Goal: Task Accomplishment & Management: Manage account settings

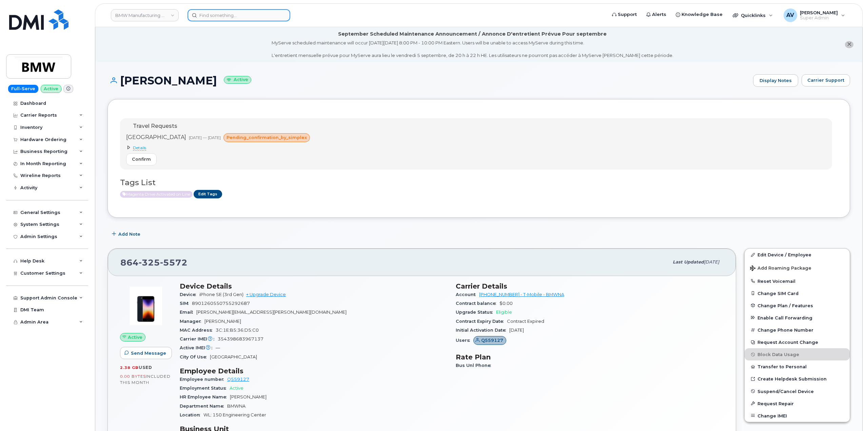
click at [252, 15] on input at bounding box center [238, 15] width 103 height 12
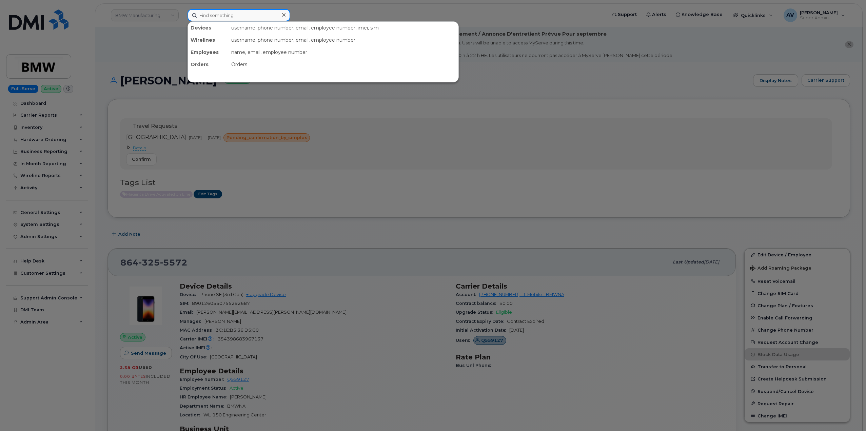
paste input "Joseph Suntrup"
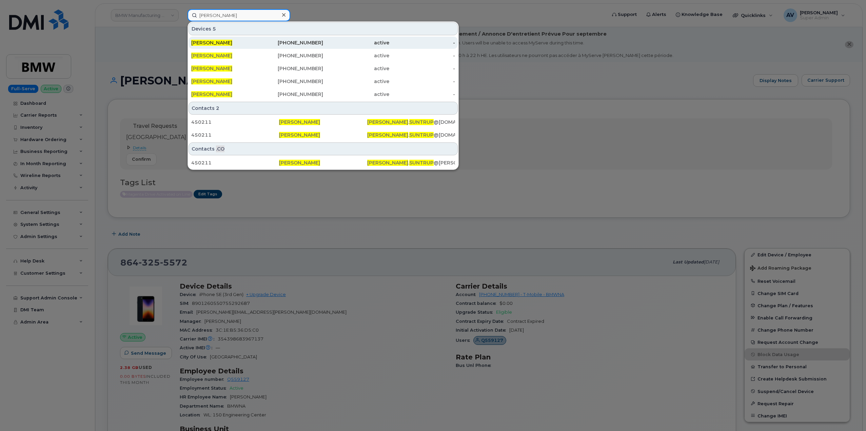
type input "Joseph Suntrup"
click at [269, 43] on div "636-589-1440" at bounding box center [290, 42] width 66 height 7
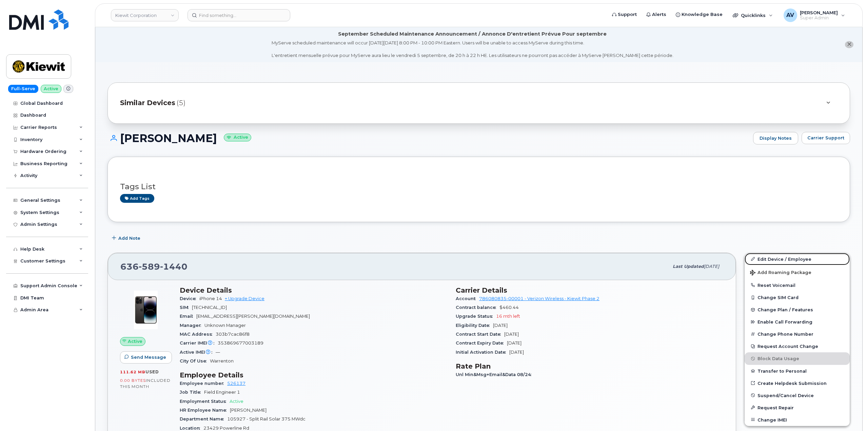
drag, startPoint x: 780, startPoint y: 261, endPoint x: 767, endPoint y: 246, distance: 20.2
click at [780, 261] on link "Edit Device / Employee" at bounding box center [796, 259] width 105 height 12
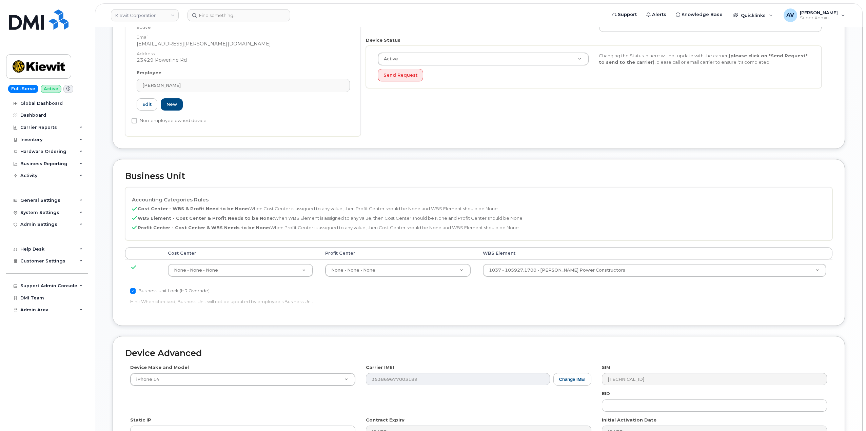
scroll to position [203, 0]
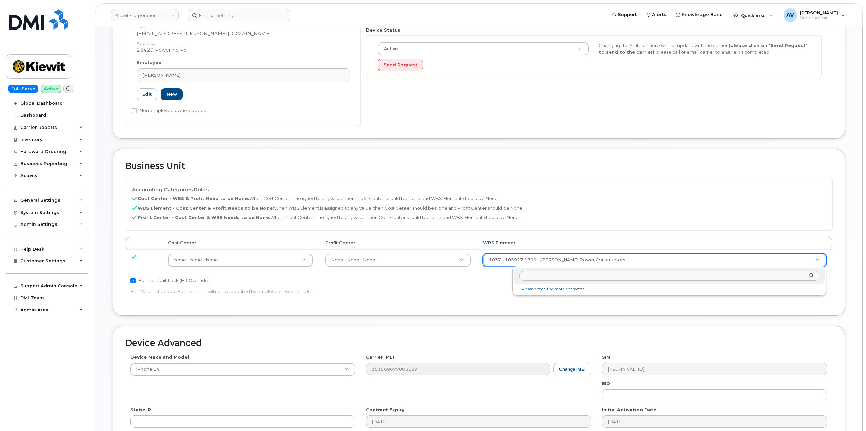
drag, startPoint x: 612, startPoint y: 257, endPoint x: 612, endPoint y: 261, distance: 4.7
type input "105048.1334"
type input "29884102"
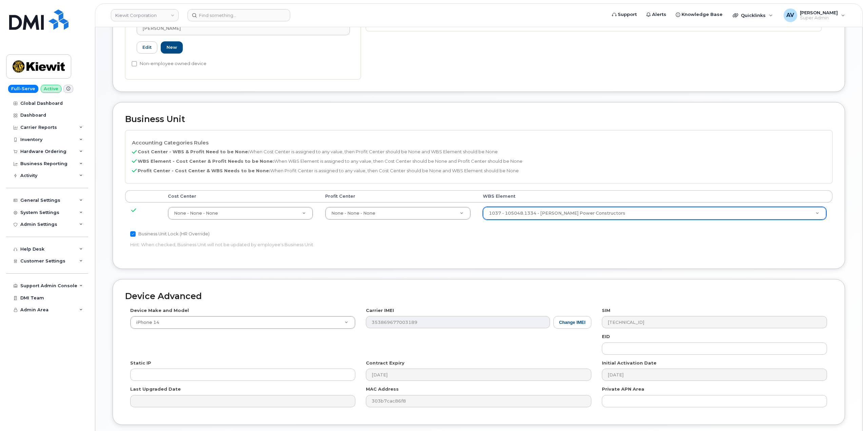
scroll to position [301, 0]
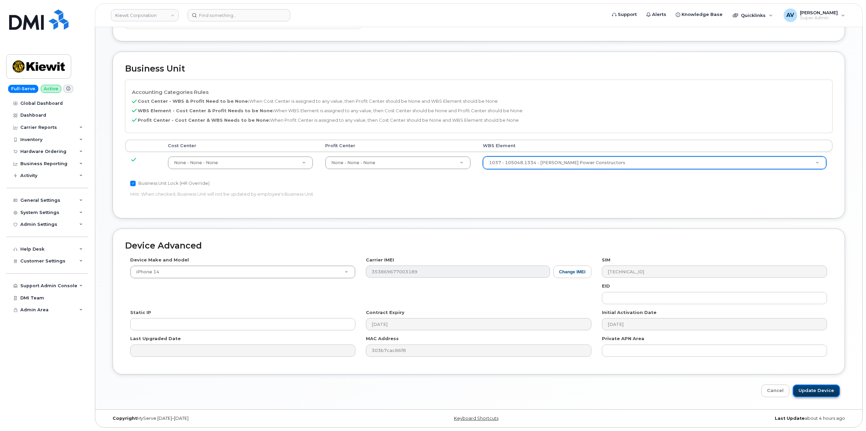
click at [820, 388] on input "Update Device" at bounding box center [815, 390] width 47 height 13
type input "Saving..."
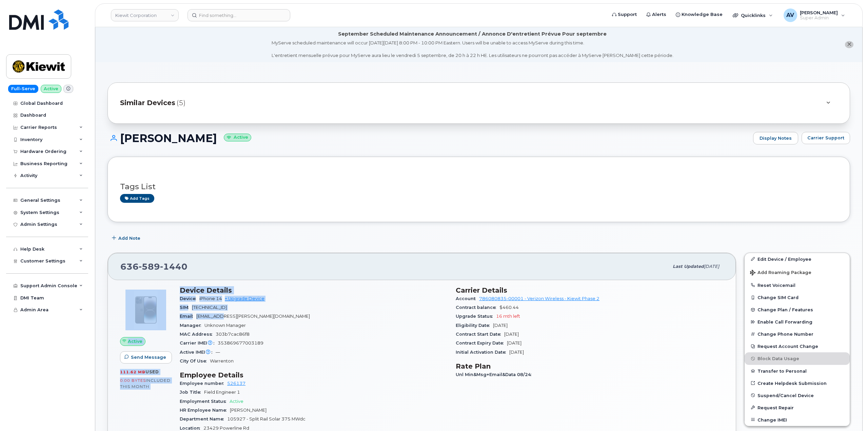
drag, startPoint x: 174, startPoint y: 288, endPoint x: 230, endPoint y: 314, distance: 62.0
click at [230, 314] on div "Active Send Message 111.62 MB  used 0.00 Bytes  included this month Device Deta…" at bounding box center [421, 415] width 611 height 267
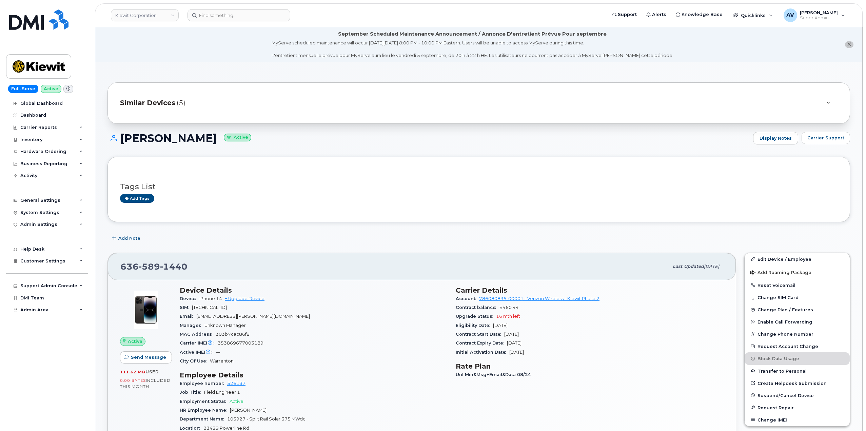
click at [293, 331] on div "MAC Address 303b7cac86f8" at bounding box center [314, 334] width 268 height 9
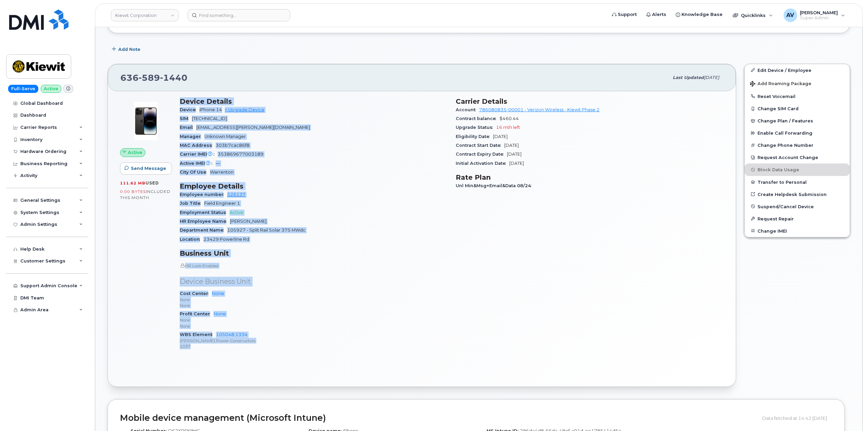
scroll to position [203, 0]
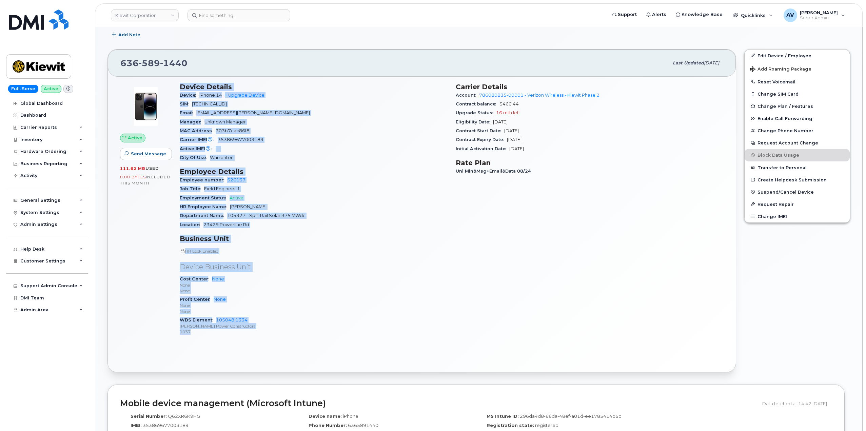
drag, startPoint x: 181, startPoint y: 290, endPoint x: 244, endPoint y: 346, distance: 84.1
click at [244, 346] on div "Active Send Message 111.62 MB  used 0.00 Bytes  included this month Device Deta…" at bounding box center [422, 224] width 628 height 295
copy div "Device Details Device iPhone 14 + Upgrade Device SIM 89148000011488474964 Email…"
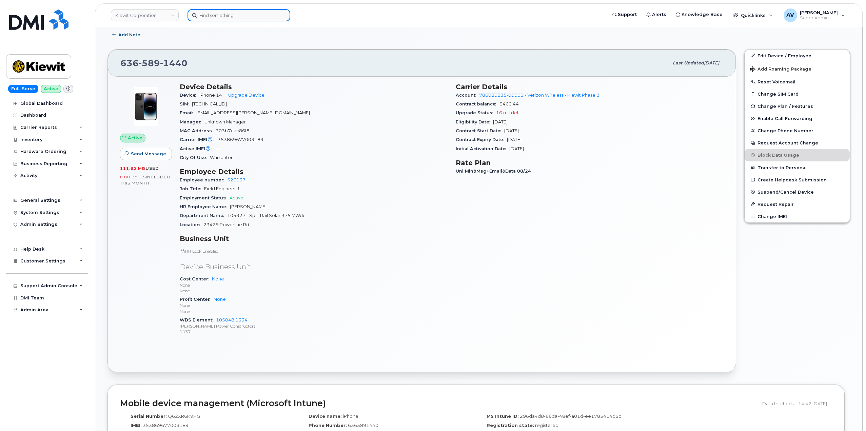
click at [253, 15] on input at bounding box center [238, 15] width 103 height 12
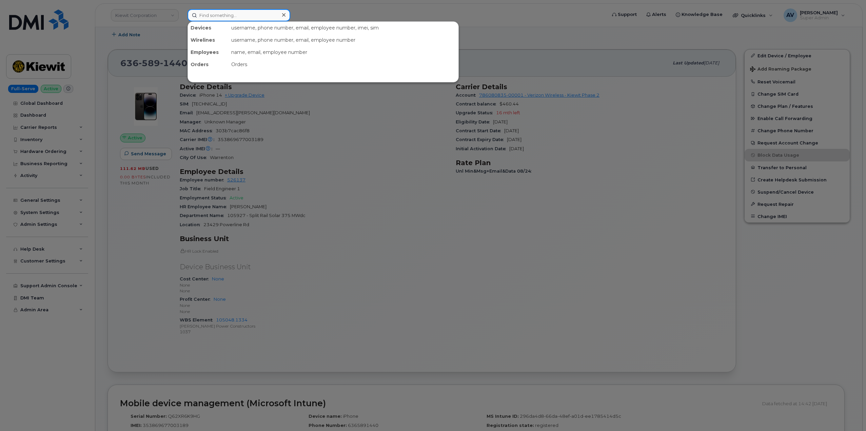
paste input "[PERSON_NAME]"
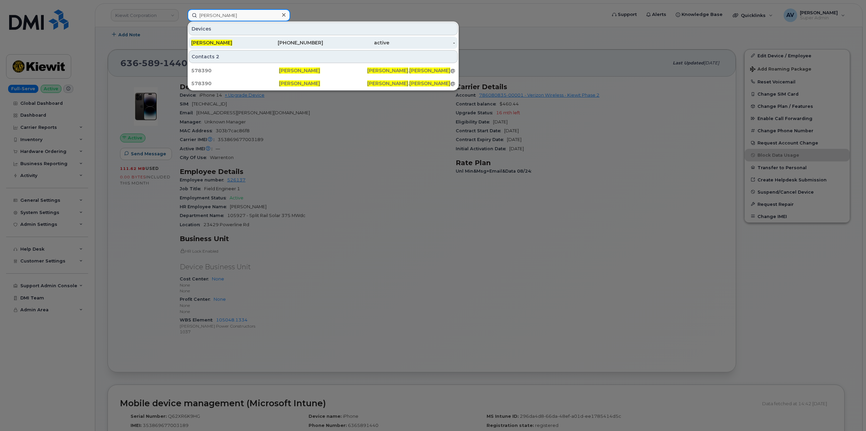
type input "Johanna Gonzalez"
click at [263, 40] on div "469-637-1589" at bounding box center [290, 42] width 66 height 7
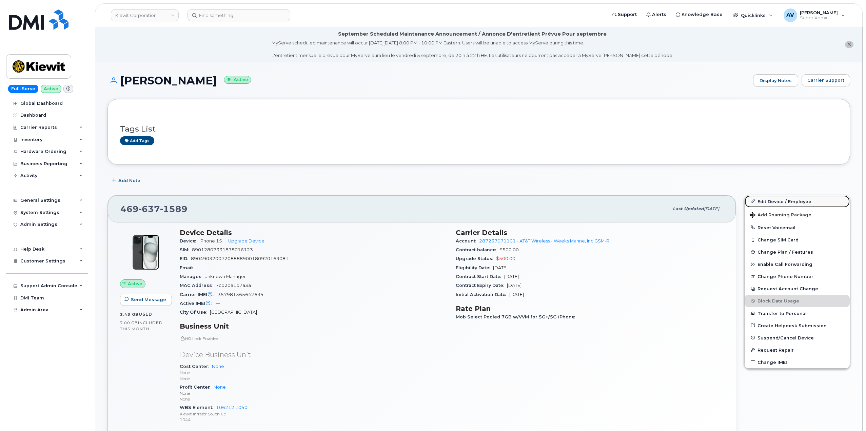
click at [779, 202] on link "Edit Device / Employee" at bounding box center [796, 201] width 105 height 12
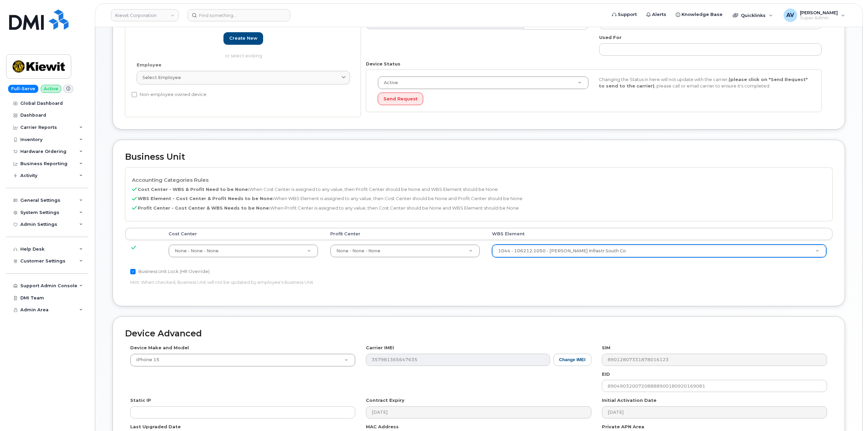
scroll to position [204, 0]
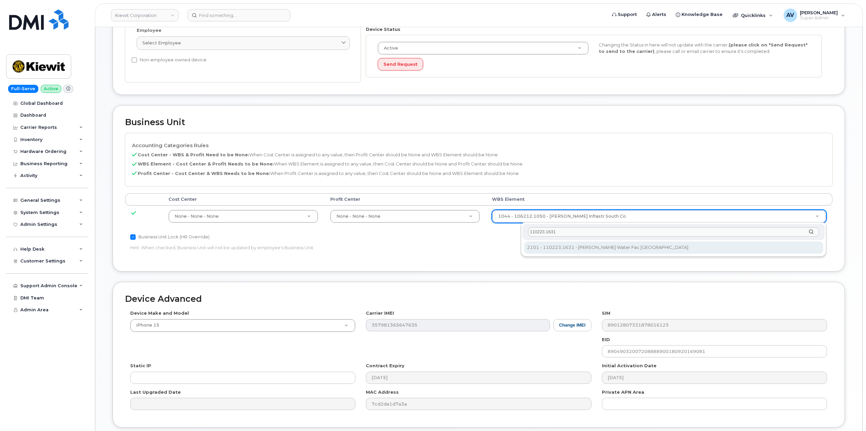
type input "110223.1631"
type input "33468723"
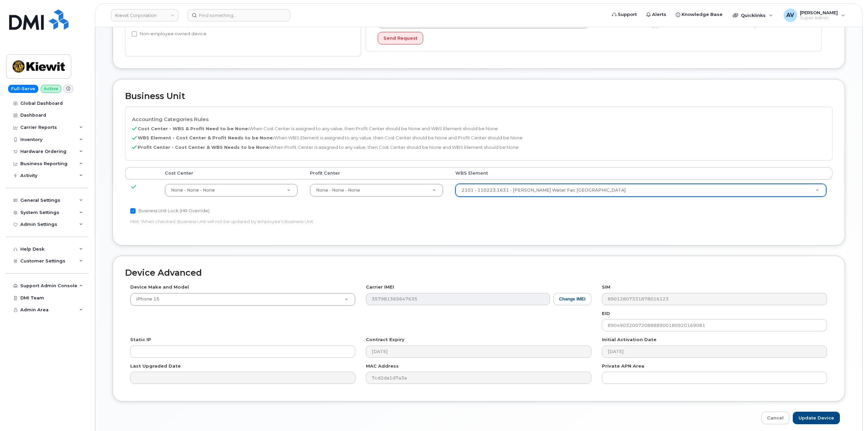
scroll to position [257, 0]
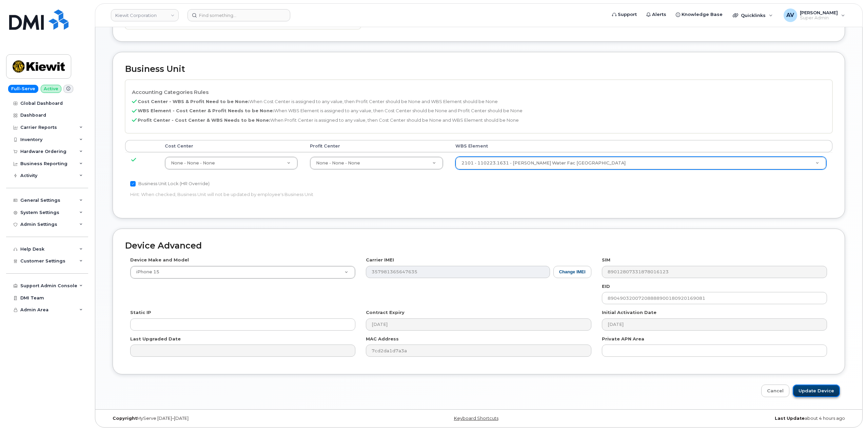
click at [808, 391] on input "Update Device" at bounding box center [815, 390] width 47 height 13
type input "Saving..."
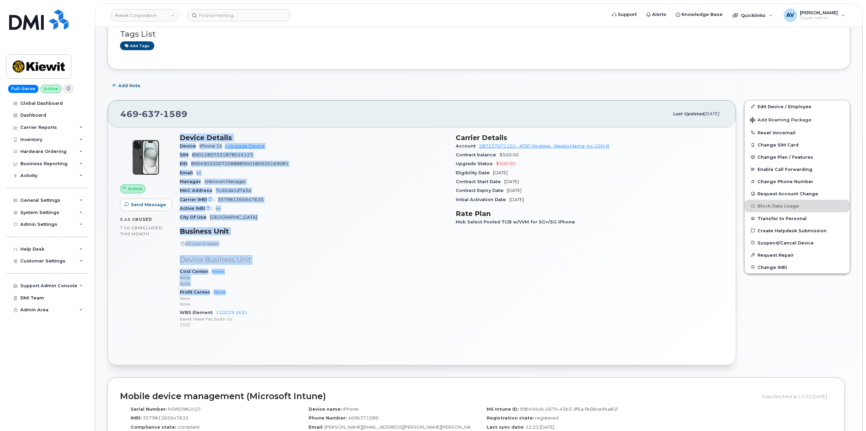
scroll to position [102, 0]
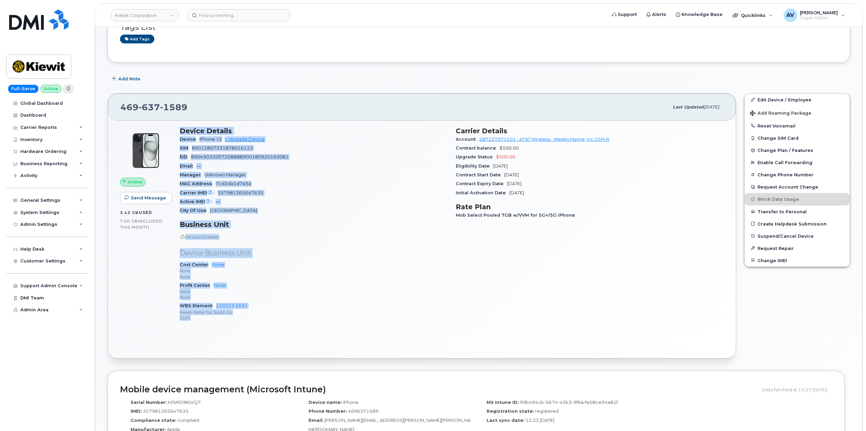
drag, startPoint x: 180, startPoint y: 232, endPoint x: 260, endPoint y: 320, distance: 119.3
click at [260, 320] on div "Device Details Device iPhone 15 + Upgrade Device SIM 89012807331878016123 EID 8…" at bounding box center [314, 227] width 276 height 209
copy div "Device Details Device iPhone 15 + Upgrade Device SIM 89012807331878016123 EID 8…"
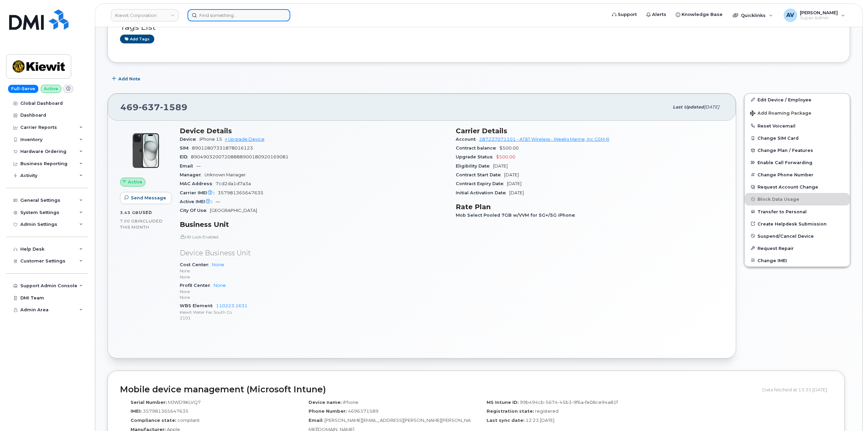
click at [221, 15] on input at bounding box center [238, 15] width 103 height 12
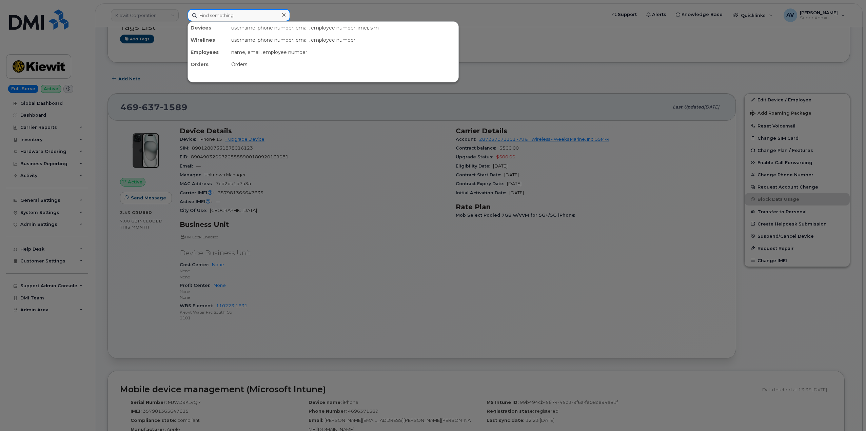
paste input "Nicholas Beck"
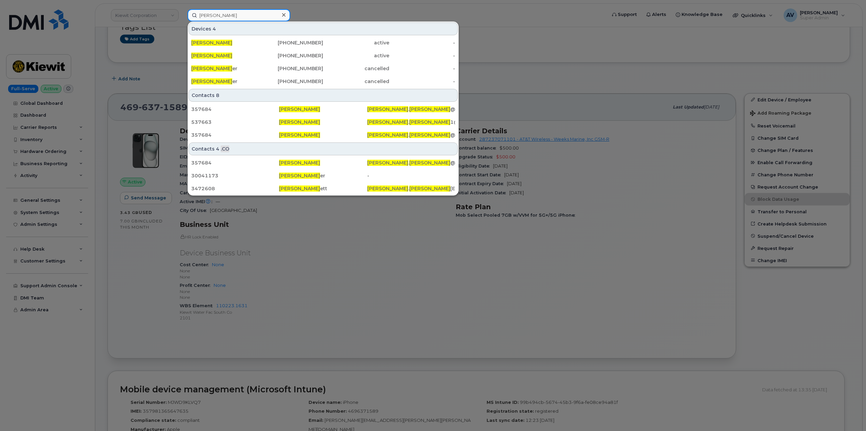
type input "Nicholas Beck"
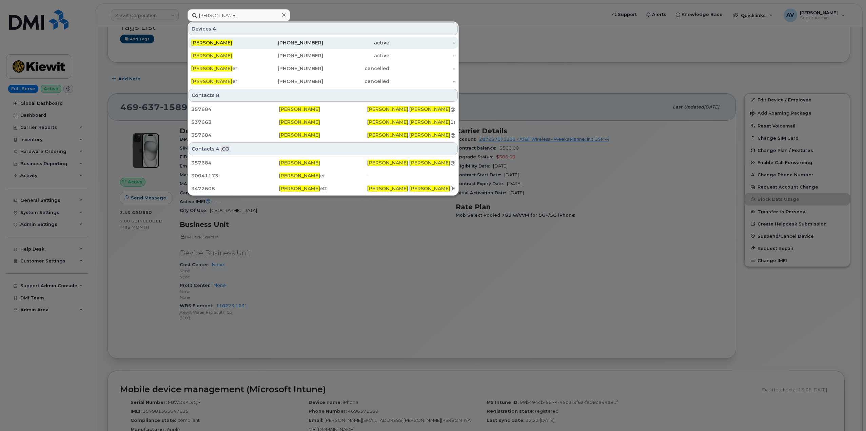
click at [252, 42] on div "NICHOLAS BECK" at bounding box center [224, 42] width 66 height 7
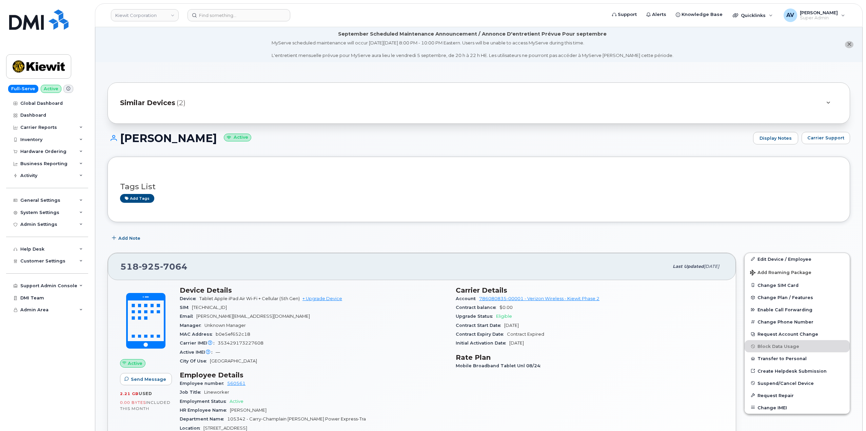
click at [181, 100] on span "(2)" at bounding box center [181, 103] width 9 height 10
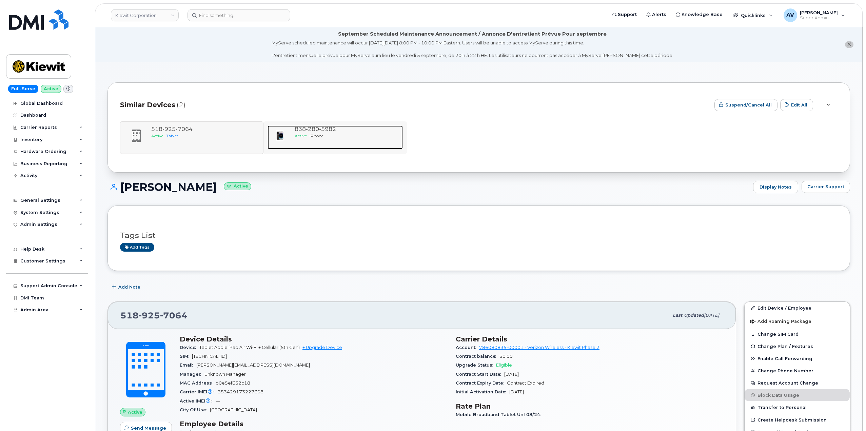
click at [304, 139] on div "838 280 5982 Active iPhone" at bounding box center [347, 137] width 111 height 24
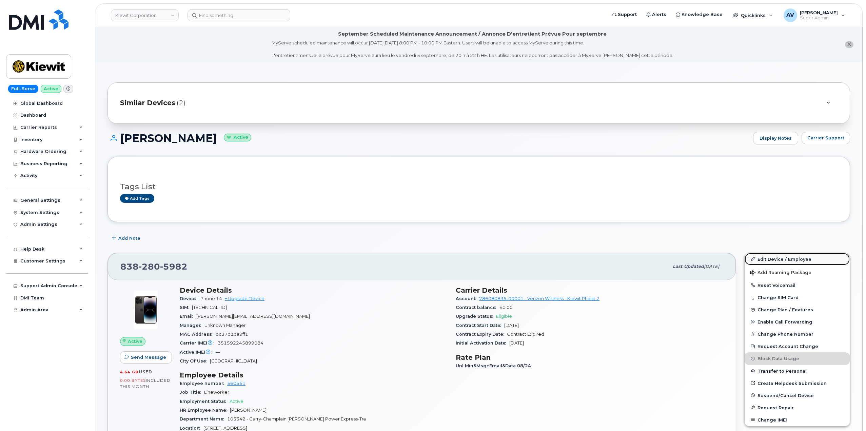
click at [776, 258] on link "Edit Device / Employee" at bounding box center [796, 259] width 105 height 12
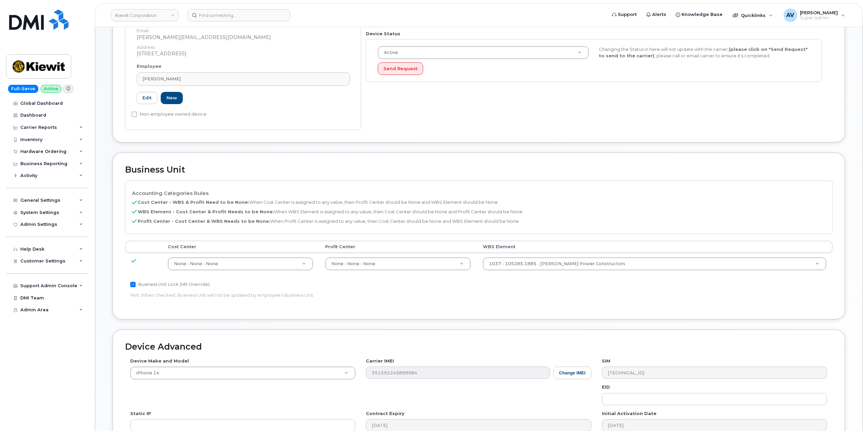
scroll to position [203, 0]
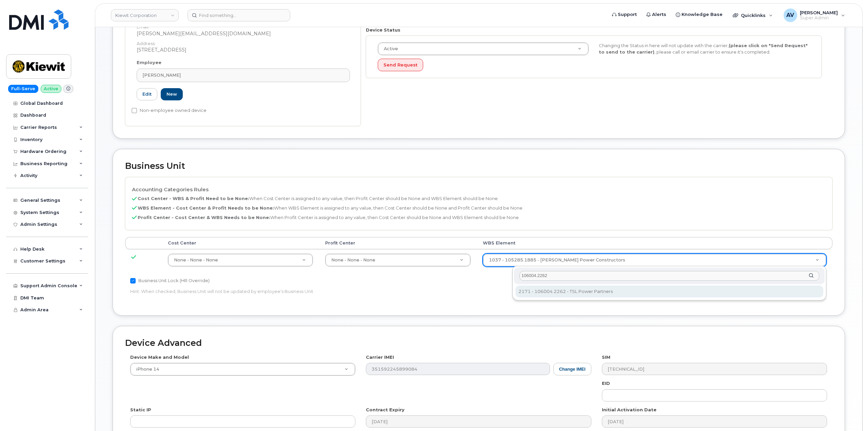
type input "106004.2262"
type input "30249370"
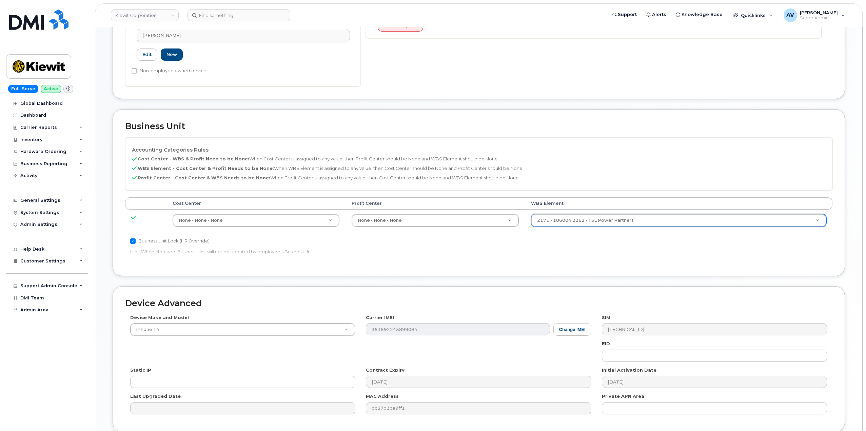
scroll to position [301, 0]
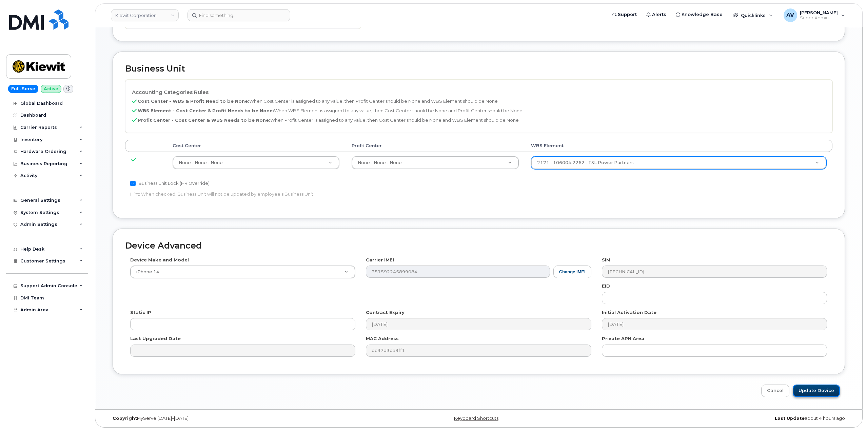
click at [813, 386] on input "Update Device" at bounding box center [815, 390] width 47 height 13
type input "Saving..."
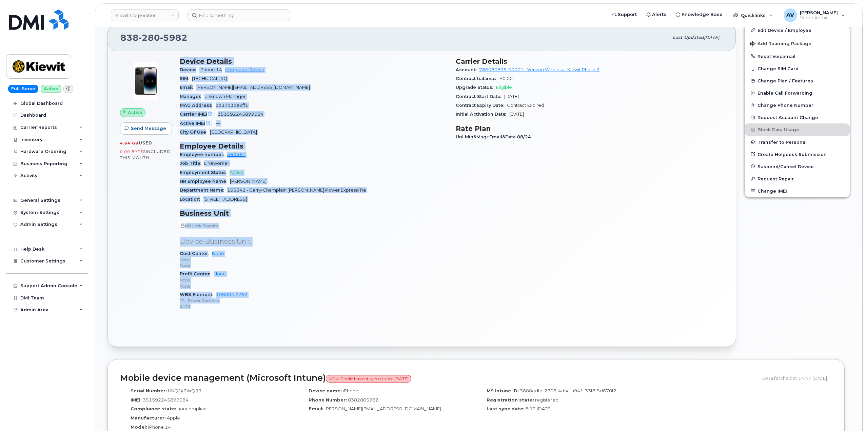
scroll to position [237, 0]
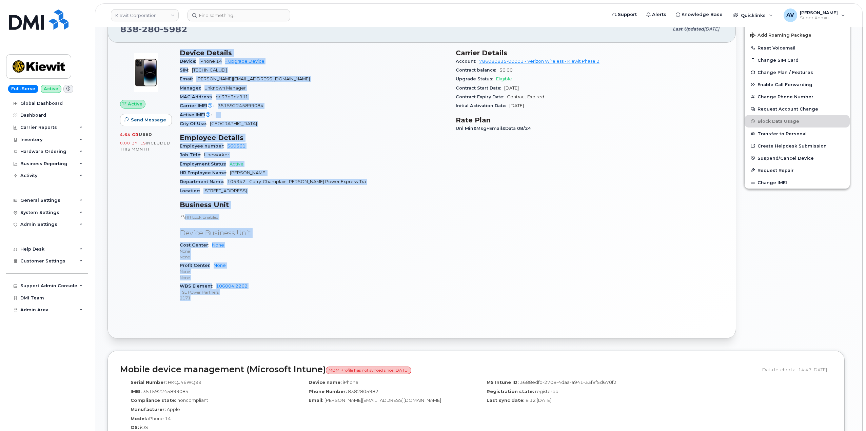
drag, startPoint x: 179, startPoint y: 190, endPoint x: 267, endPoint y: 305, distance: 144.3
click at [267, 305] on div "Device Details Device iPhone 14 + Upgrade Device SIM [TECHNICAL_ID] Email [PERS…" at bounding box center [314, 178] width 276 height 267
copy div "Device Details Device iPhone 14 + Upgrade Device SIM 89148000010165868910 Email…"
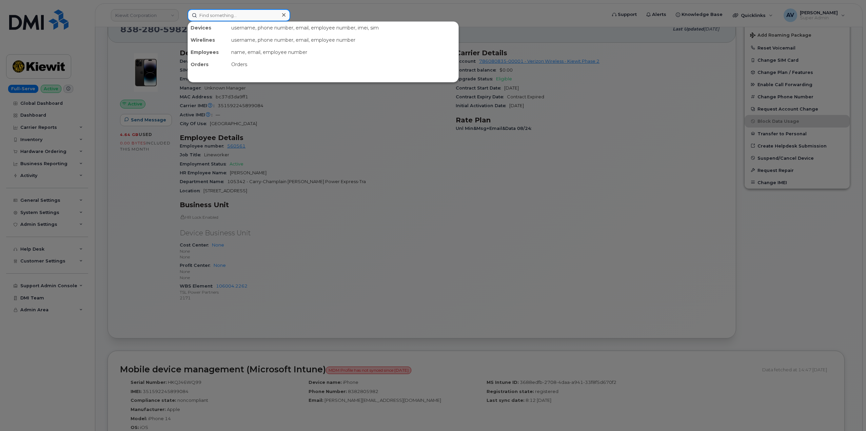
click at [244, 14] on input at bounding box center [238, 15] width 103 height 12
paste input "299831"
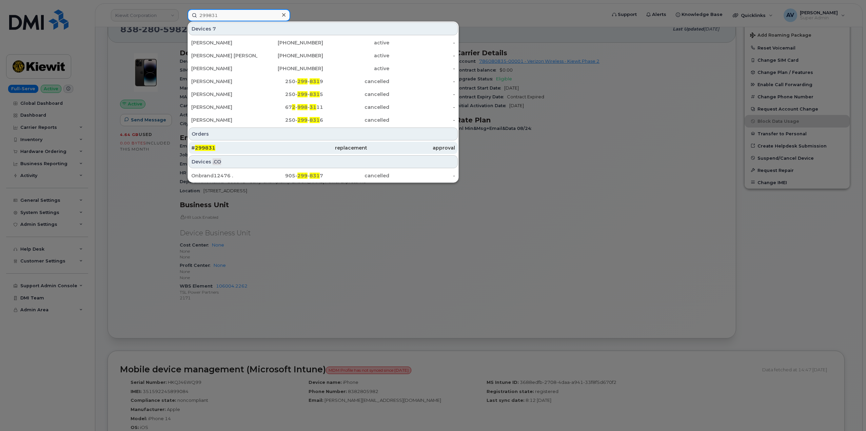
type input "299831"
click at [251, 148] on div "# 299831" at bounding box center [235, 147] width 88 height 7
